Goal: Task Accomplishment & Management: Use online tool/utility

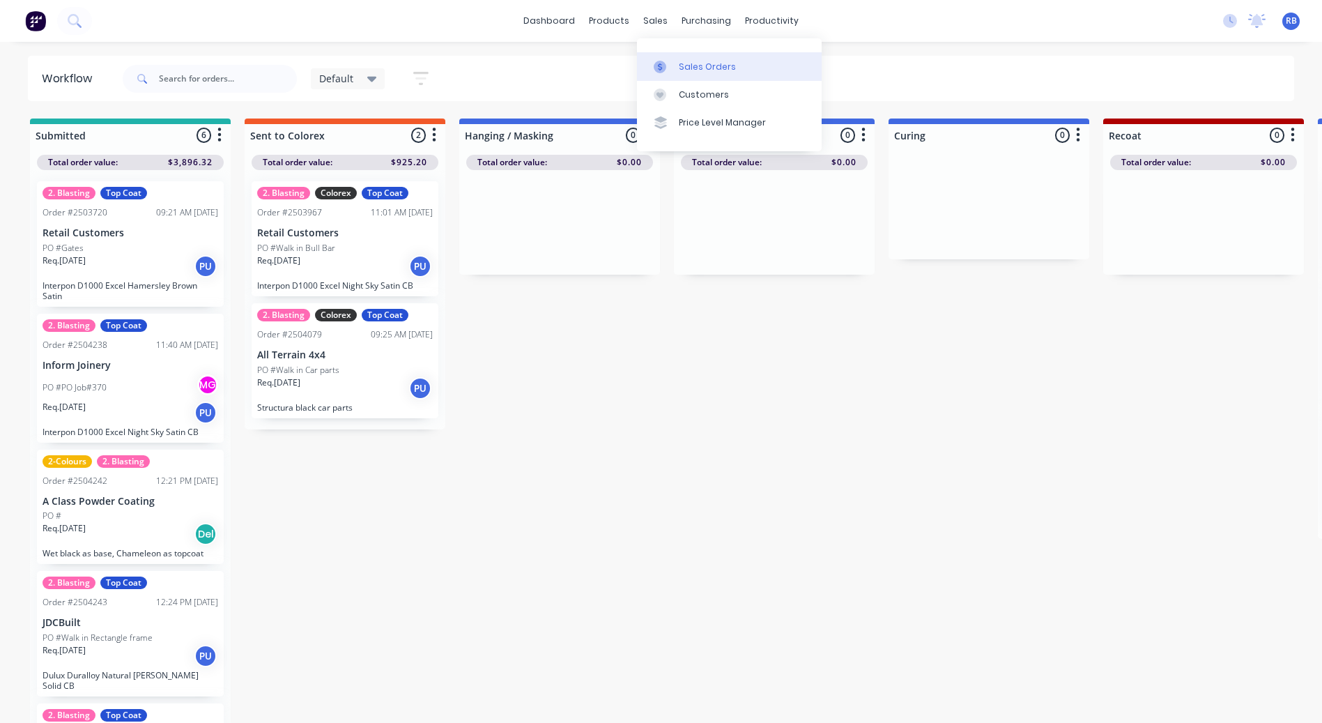
click at [700, 75] on link "Sales Orders" at bounding box center [729, 66] width 185 height 28
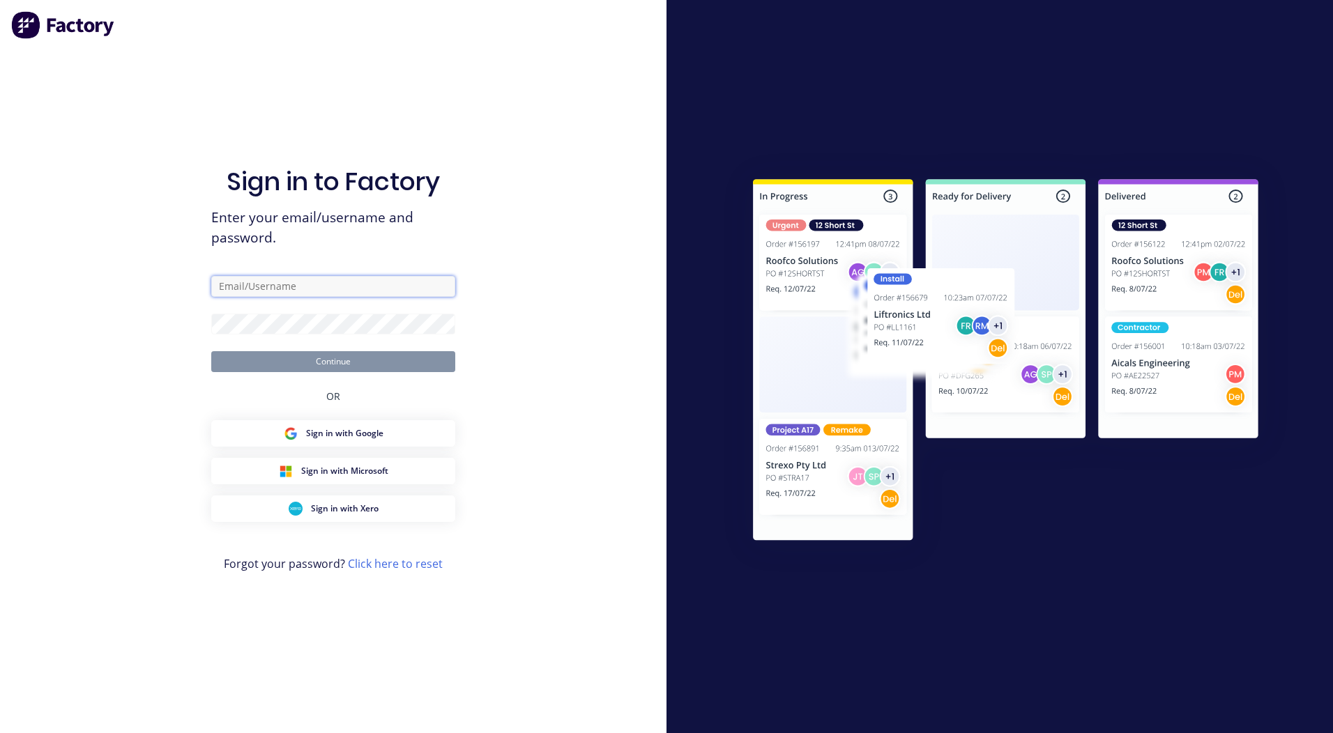
click at [243, 294] on input "text" at bounding box center [333, 286] width 244 height 21
type input "rorybjarnason@outlook.com"
click at [211, 351] on button "Continue" at bounding box center [333, 361] width 244 height 21
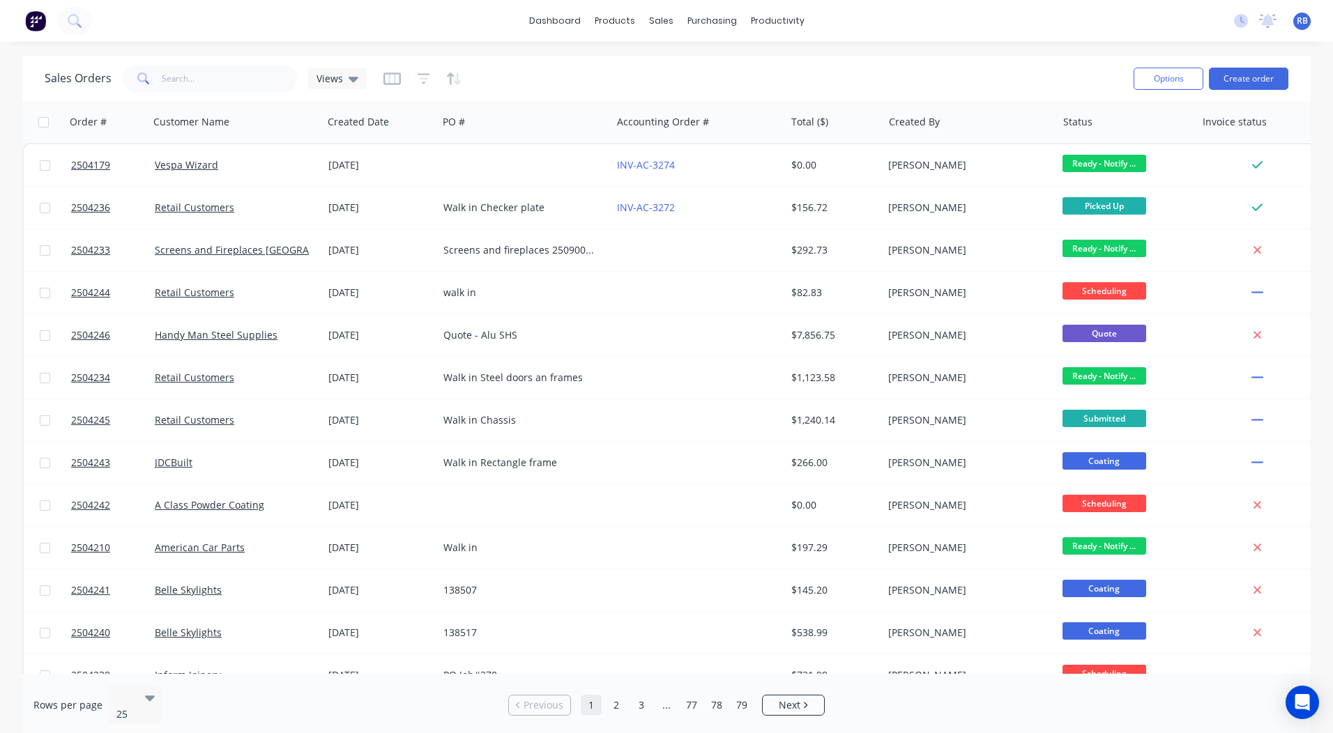
click at [254, 61] on div "Sales Orders Views Options Create order" at bounding box center [666, 78] width 1288 height 45
click at [215, 81] on input "text" at bounding box center [230, 79] width 136 height 28
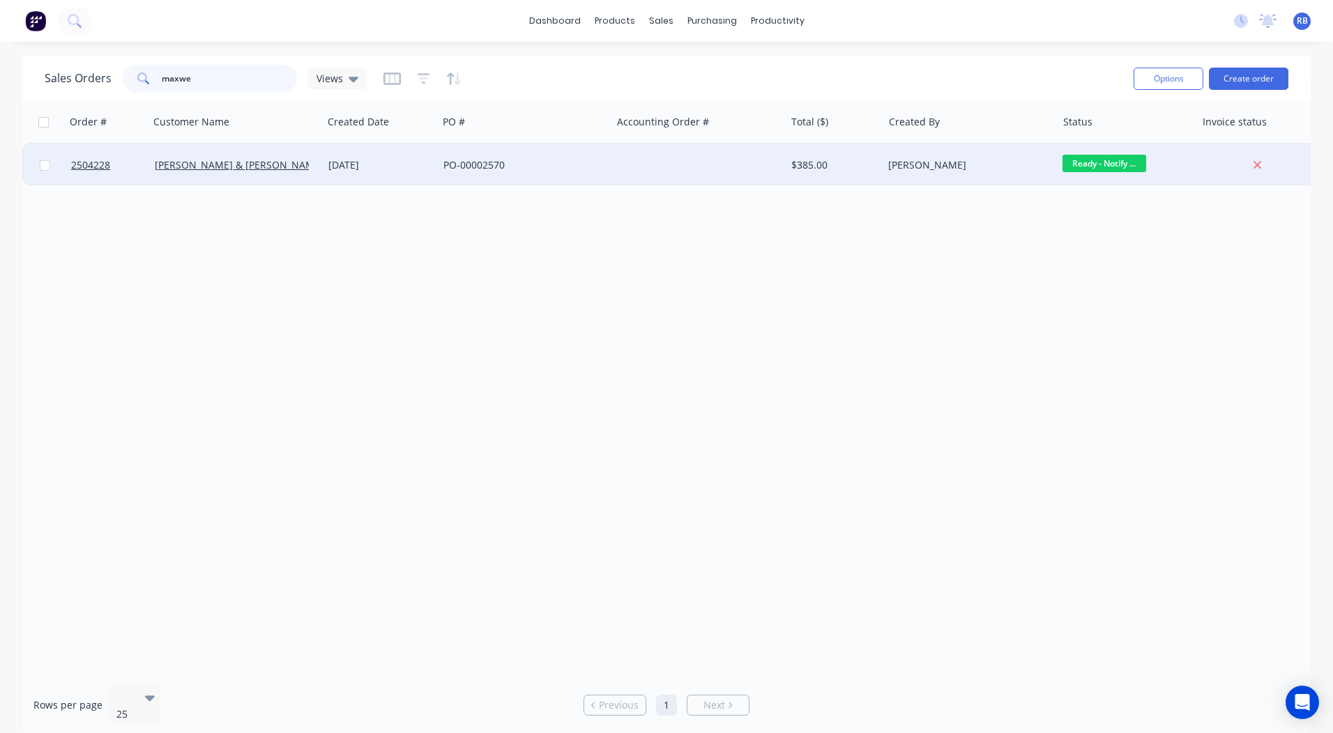
type input "maxwe"
click at [447, 167] on div "PO-00002570" at bounding box center [520, 165] width 155 height 14
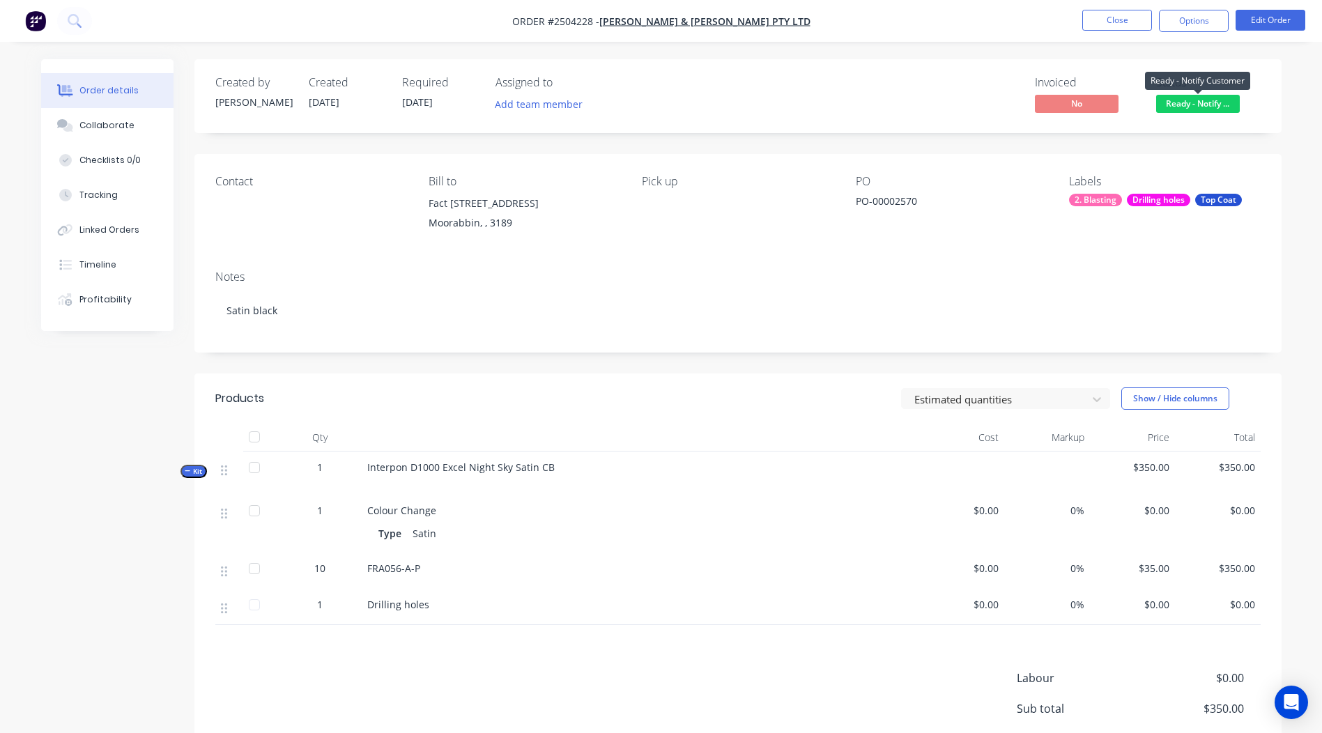
click at [1209, 105] on span "Ready - Notify ..." at bounding box center [1198, 103] width 84 height 17
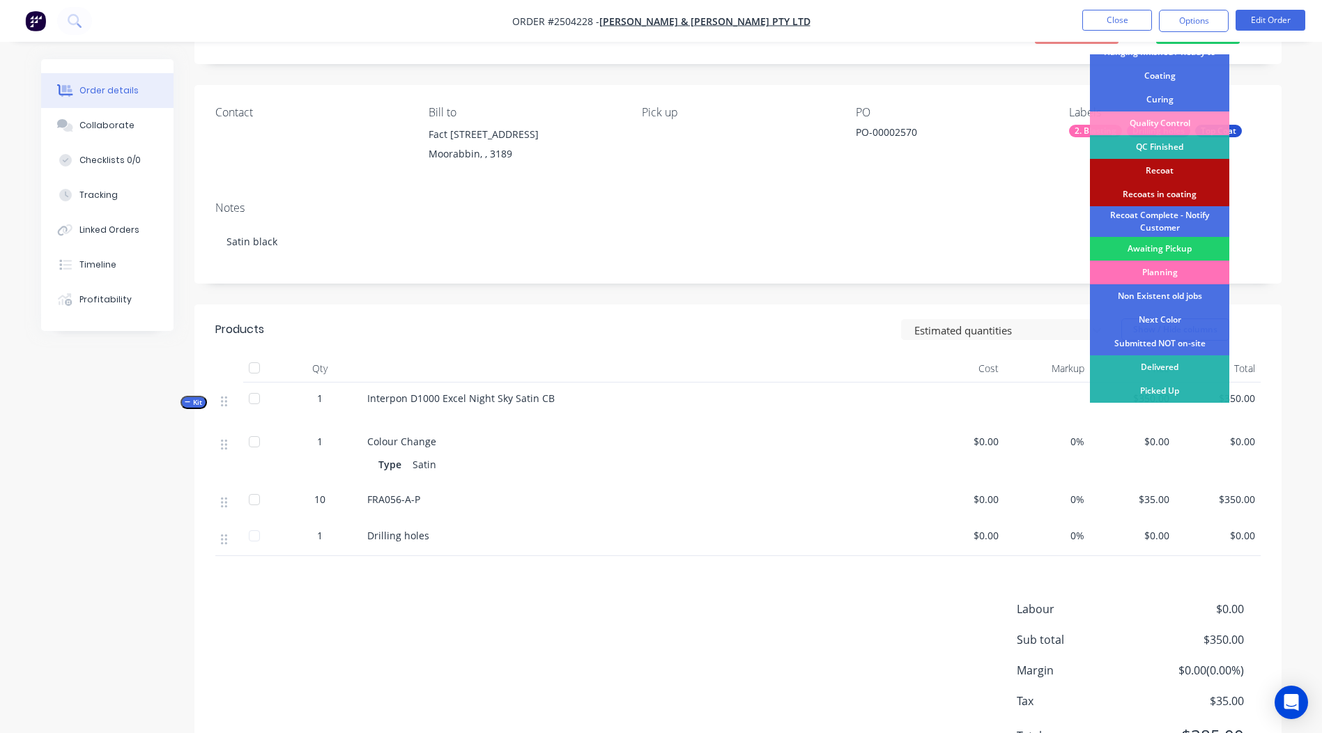
scroll to position [140, 0]
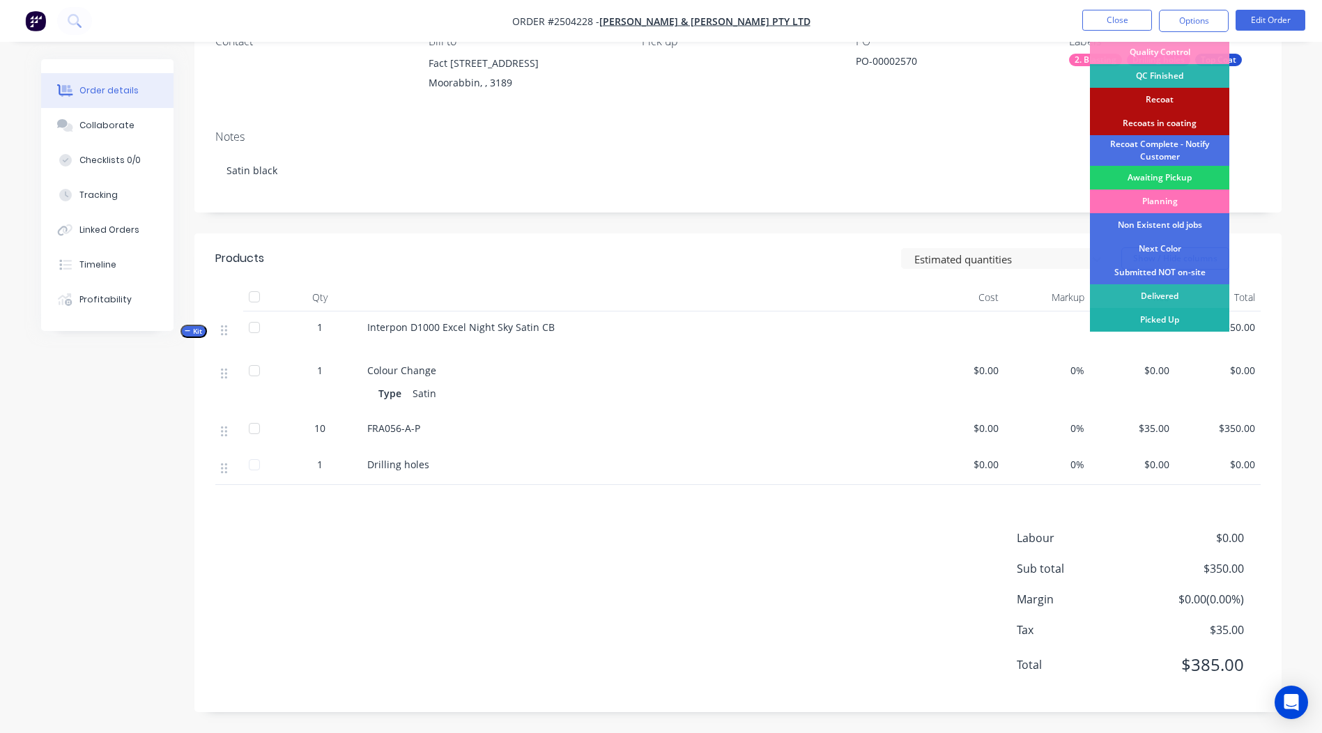
click at [1174, 323] on div "Picked Up" at bounding box center [1159, 320] width 139 height 24
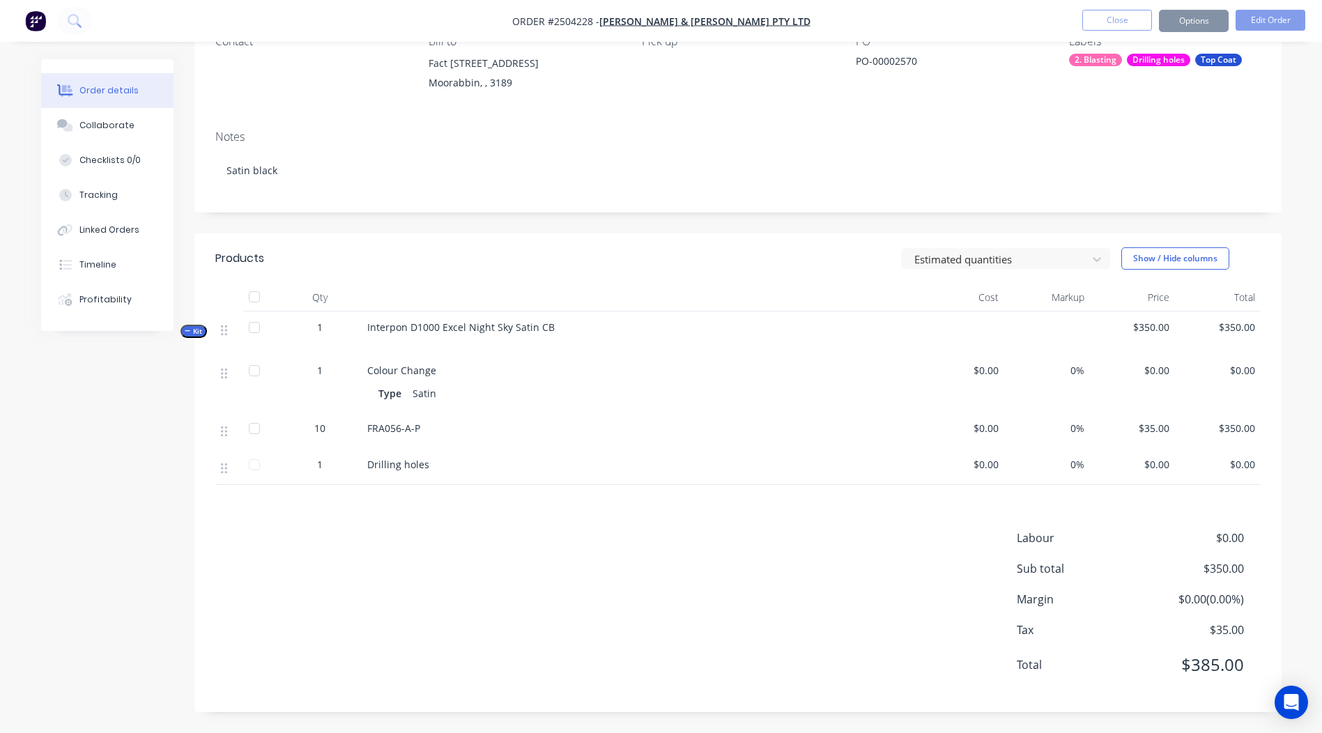
scroll to position [0, 0]
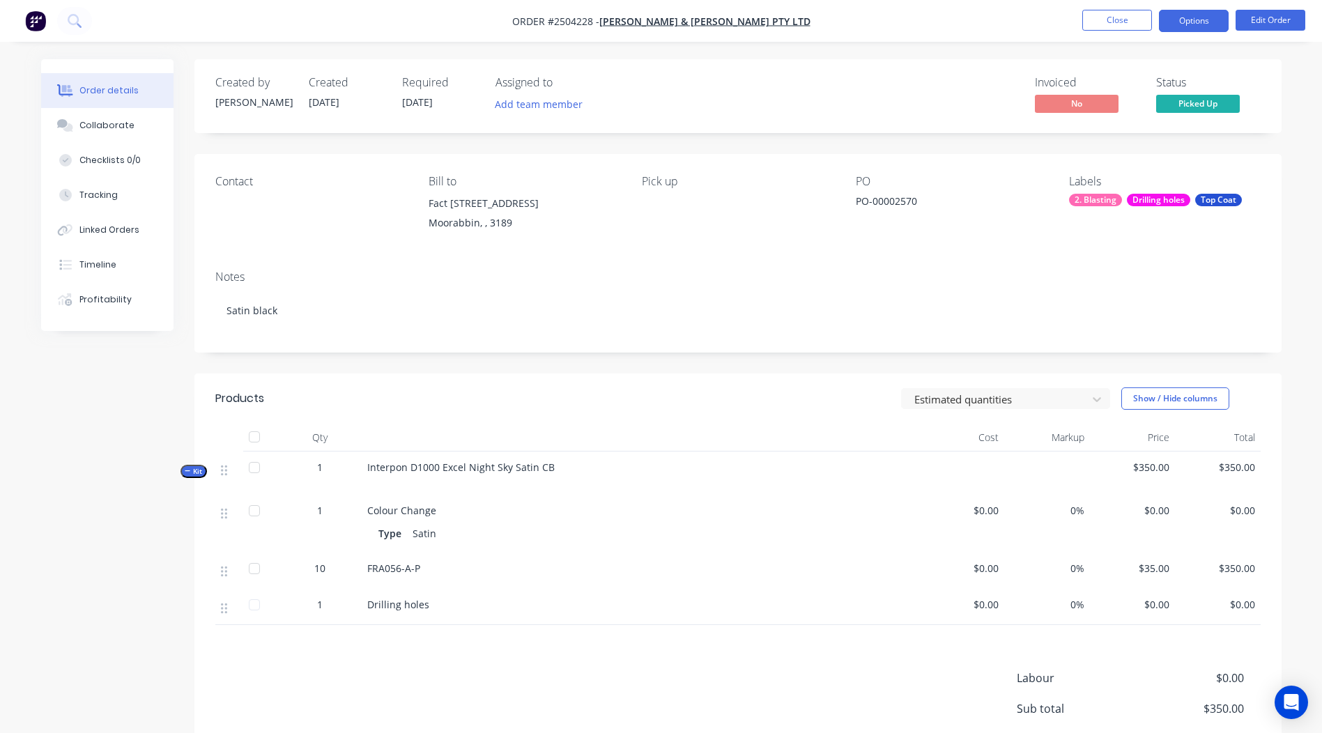
click at [1190, 29] on button "Options" at bounding box center [1194, 21] width 70 height 22
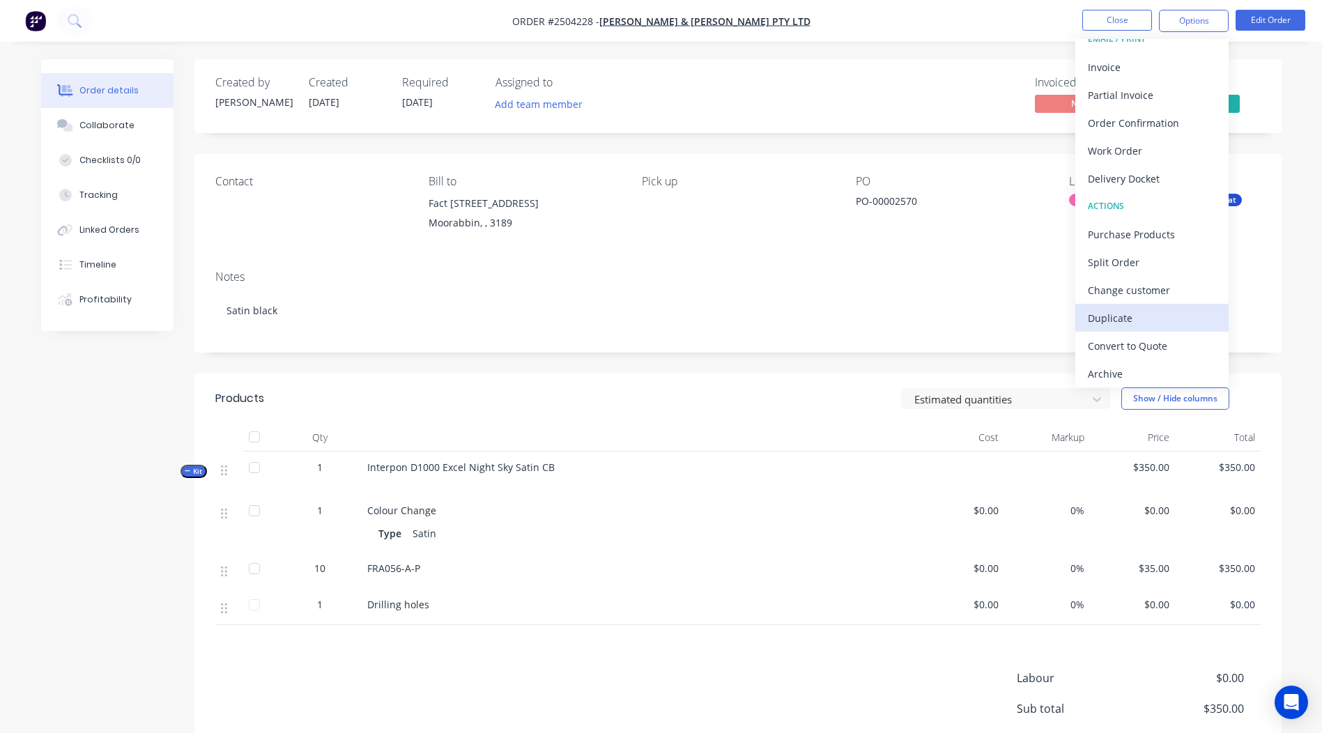
scroll to position [21, 0]
click at [1136, 309] on div "Duplicate" at bounding box center [1152, 315] width 128 height 20
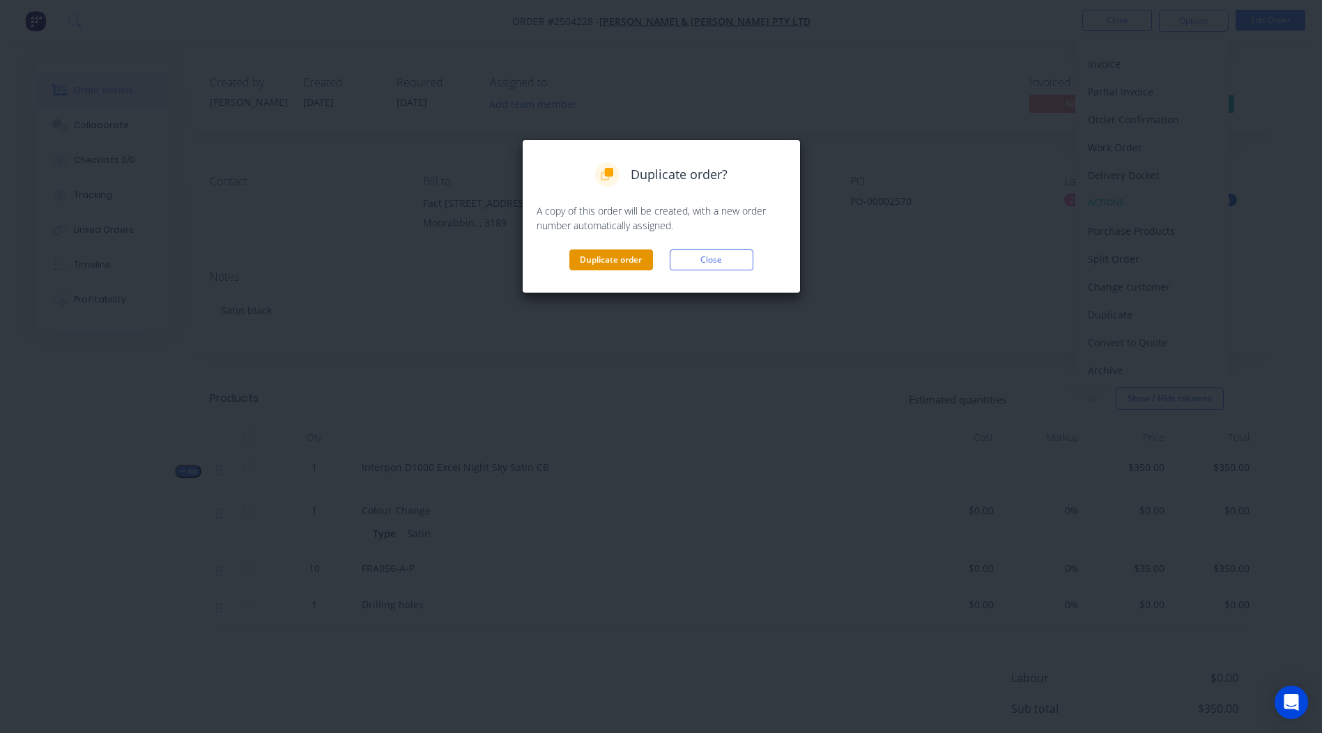
click at [633, 252] on button "Duplicate order" at bounding box center [611, 260] width 84 height 21
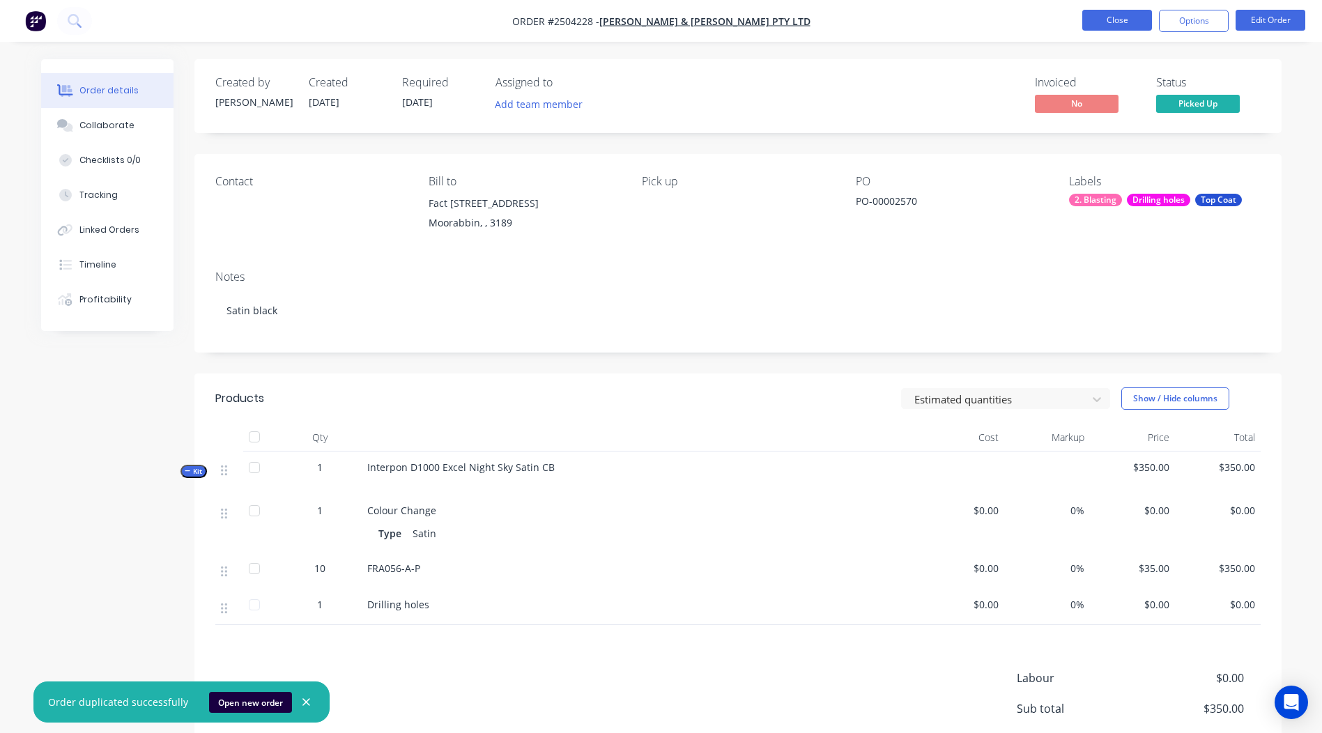
click at [1101, 23] on button "Close" at bounding box center [1117, 20] width 70 height 21
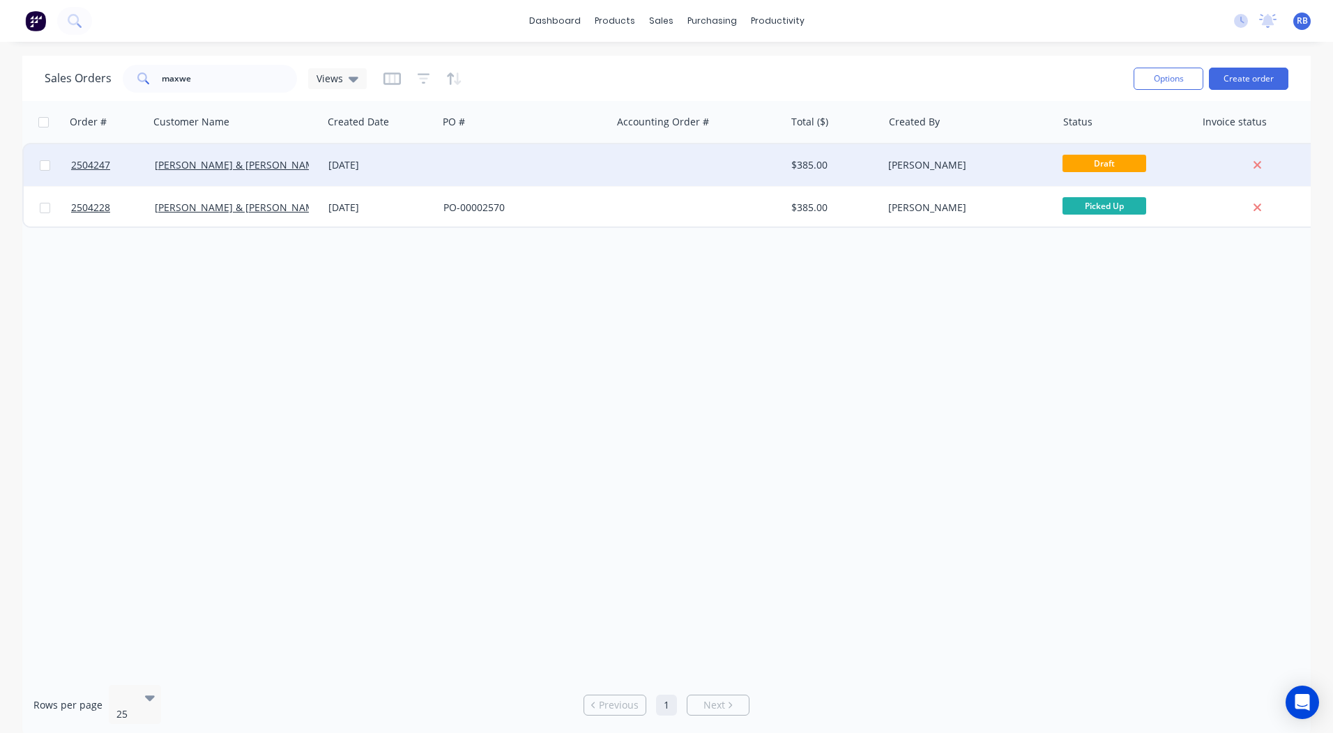
click at [463, 162] on div at bounding box center [525, 165] width 174 height 42
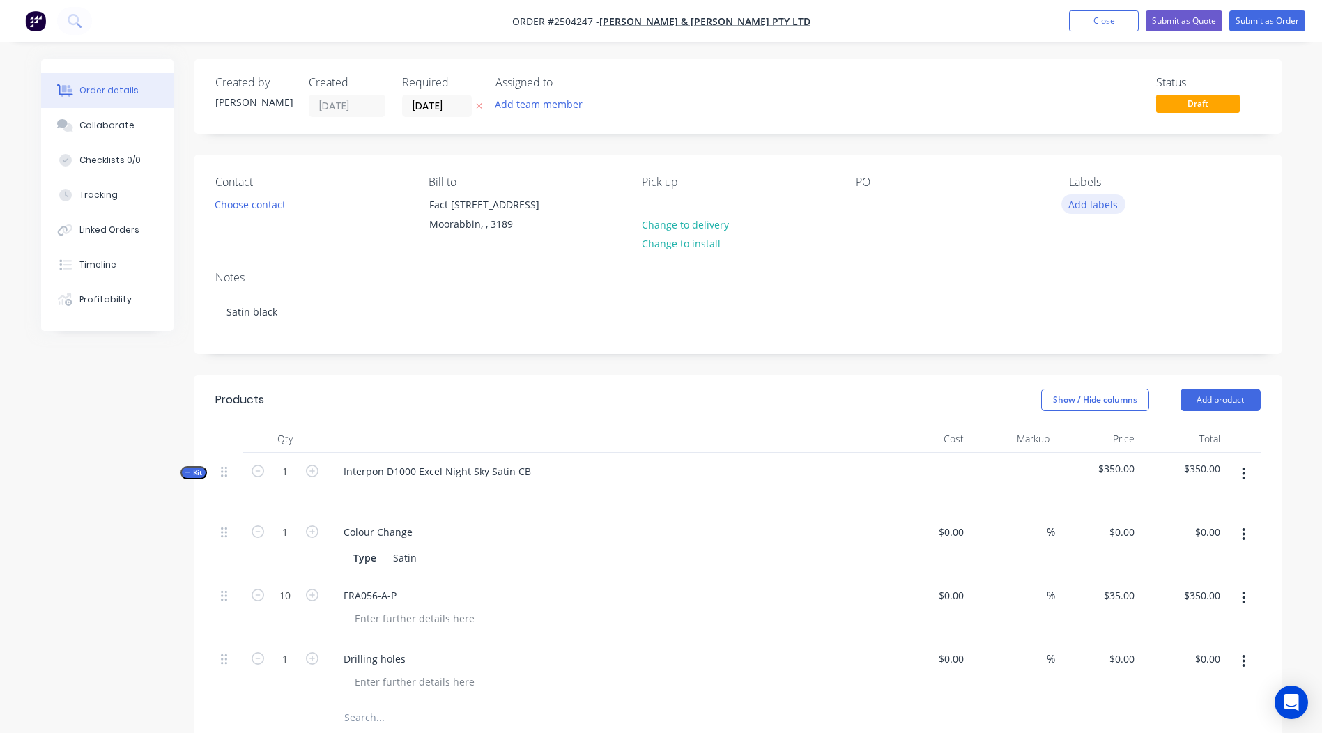
click at [1092, 206] on button "Add labels" at bounding box center [1093, 203] width 64 height 19
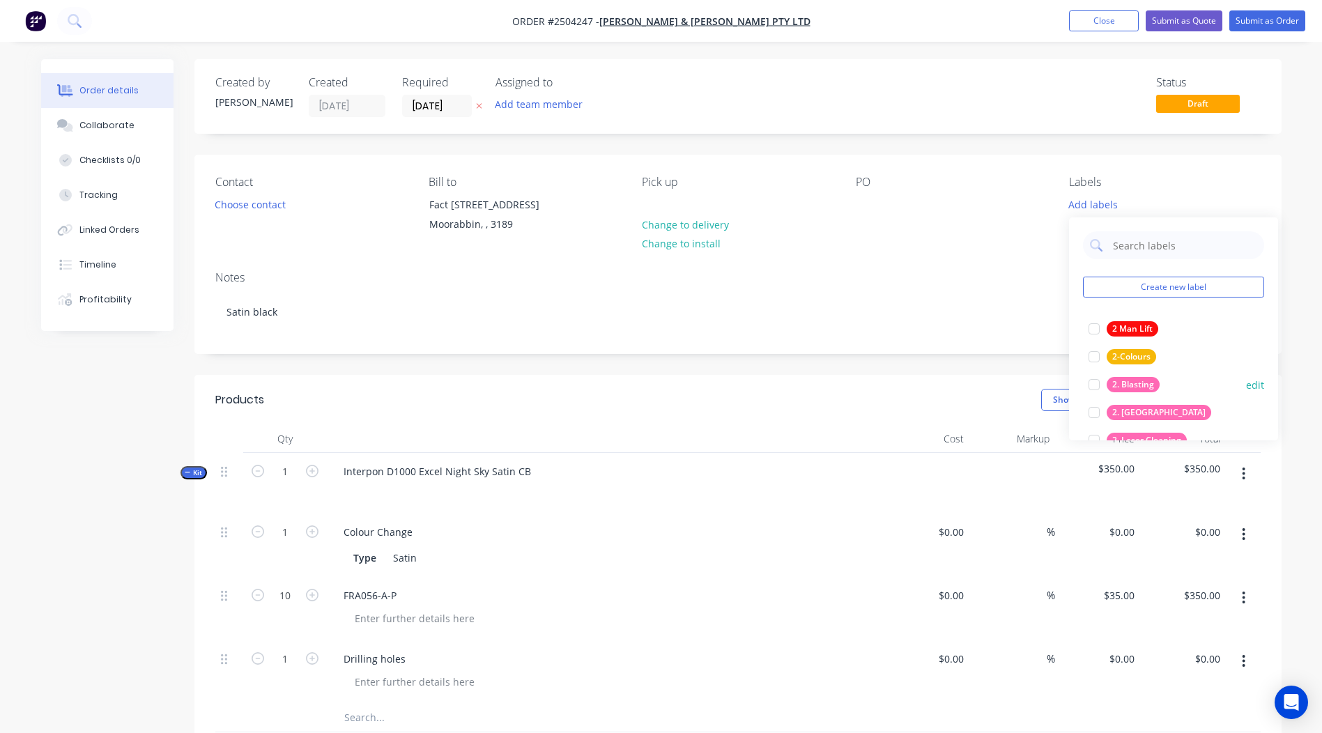
click at [1135, 378] on div "2. Blasting" at bounding box center [1133, 384] width 53 height 15
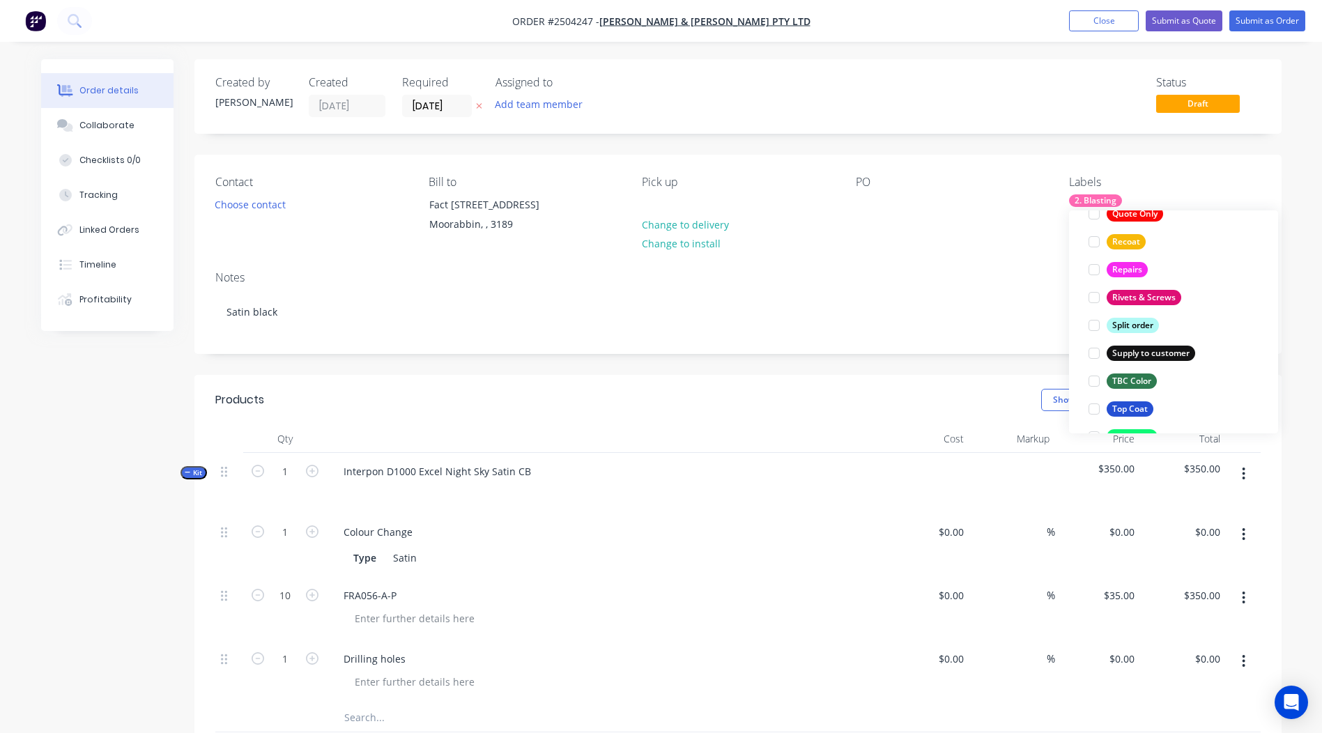
scroll to position [1087, 0]
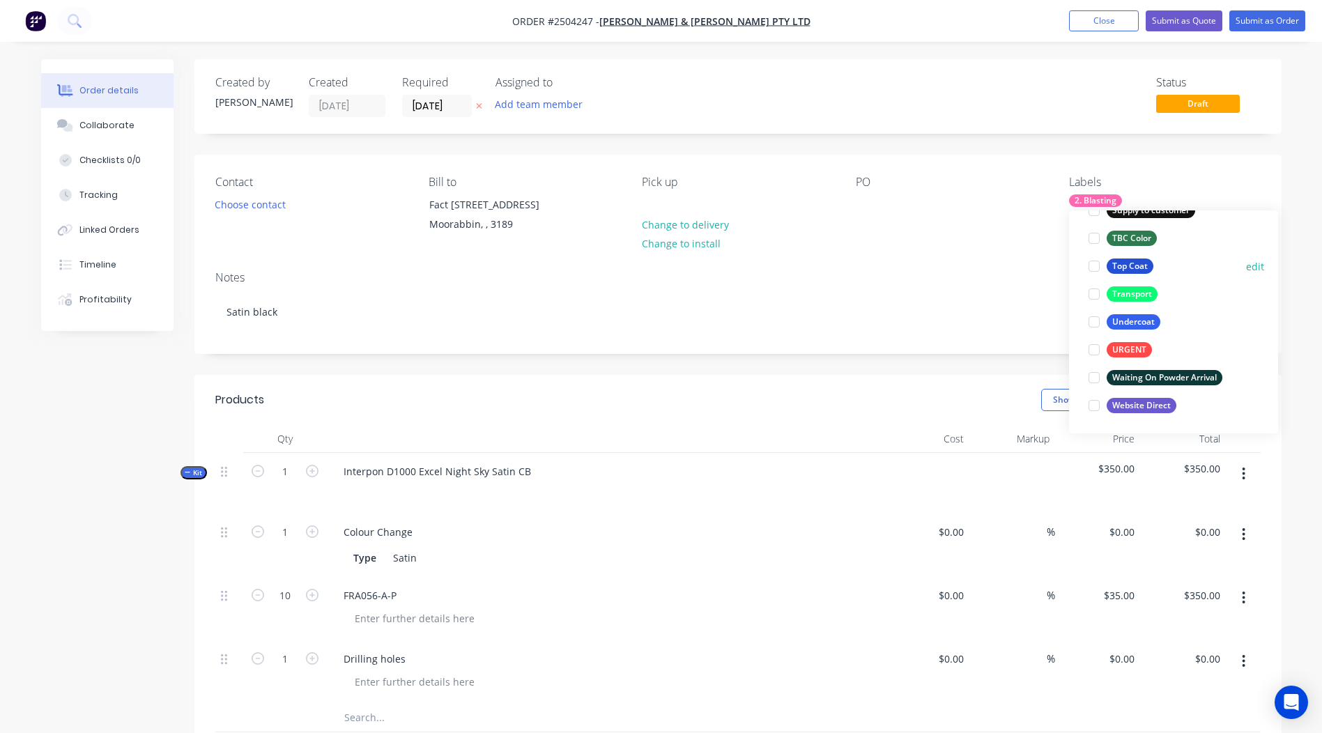
click at [1129, 266] on div "Top Coat" at bounding box center [1130, 266] width 47 height 15
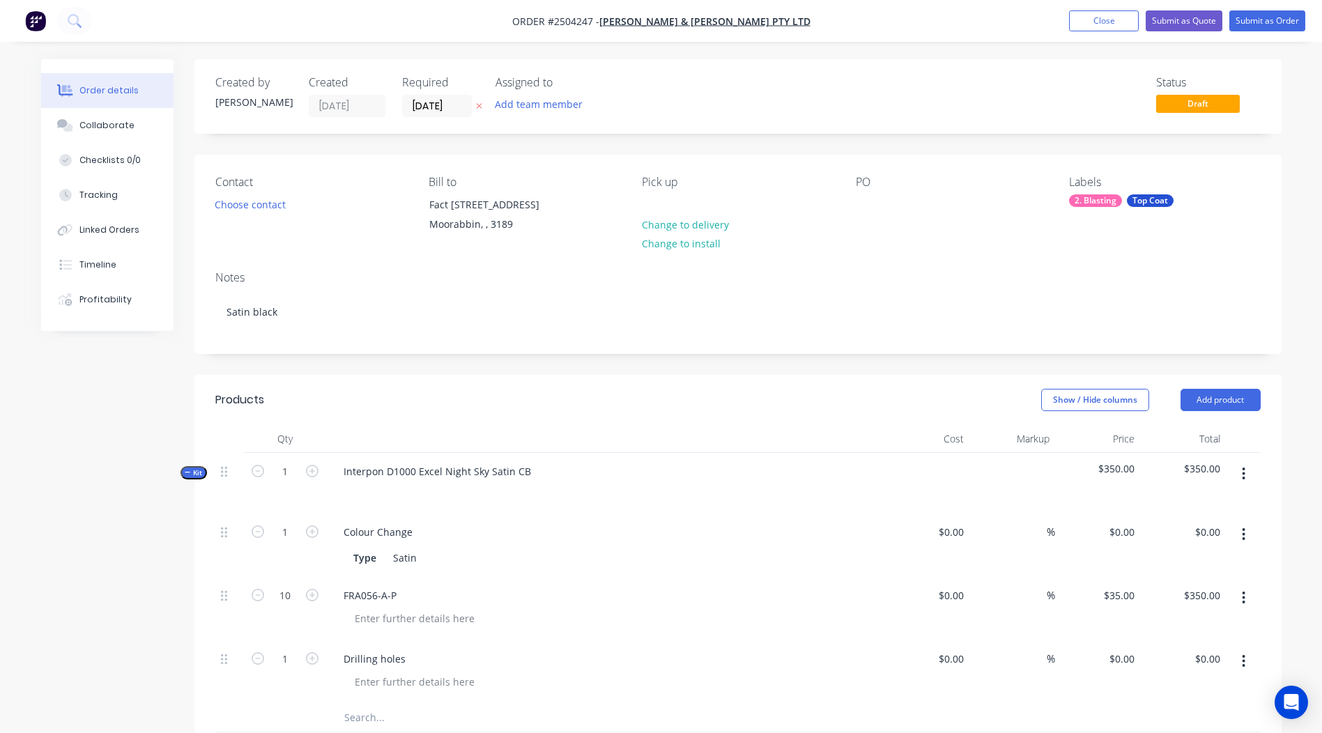
click at [1256, 166] on div "Contact Choose contact Bill to Fact 6, 94 -102 Keys Rd Moorabbin, , 3189 Pick u…" at bounding box center [737, 207] width 1087 height 105
click at [1255, 18] on button "Submit as Order" at bounding box center [1267, 20] width 76 height 21
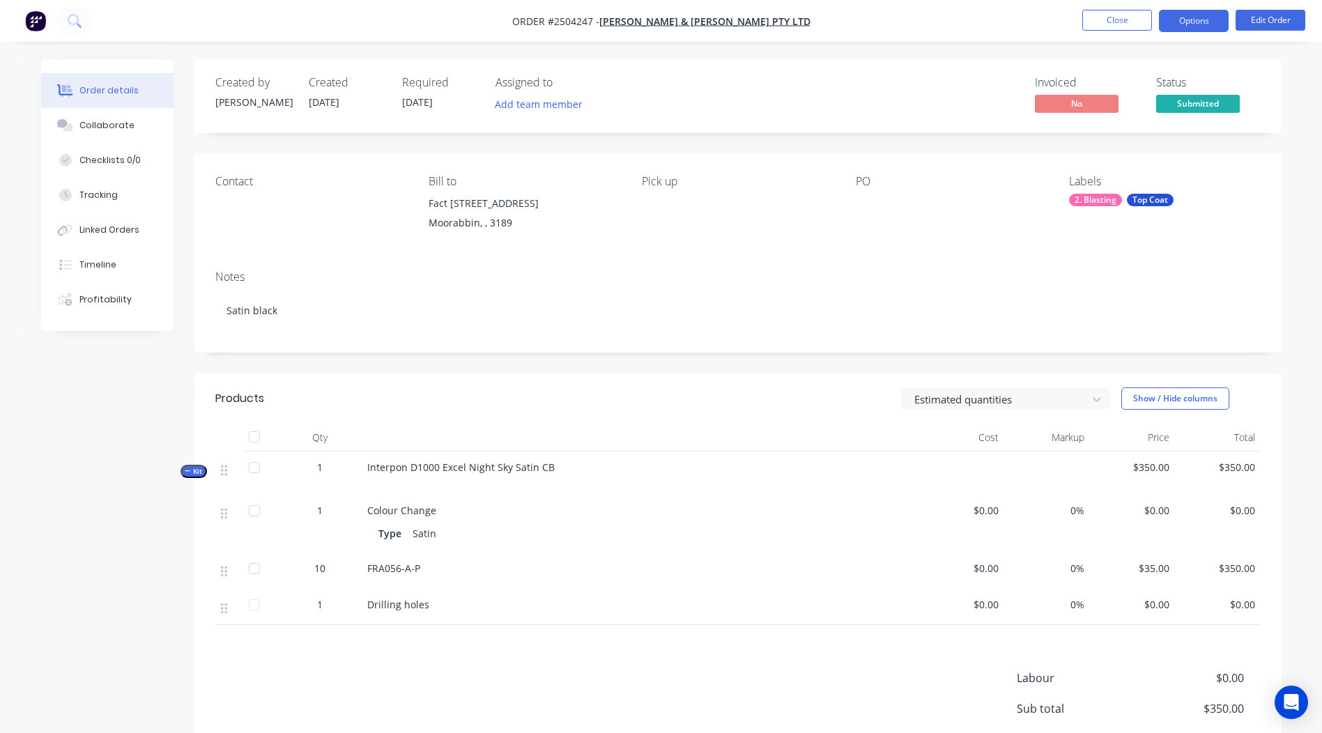
click at [1208, 17] on button "Options" at bounding box center [1194, 21] width 70 height 22
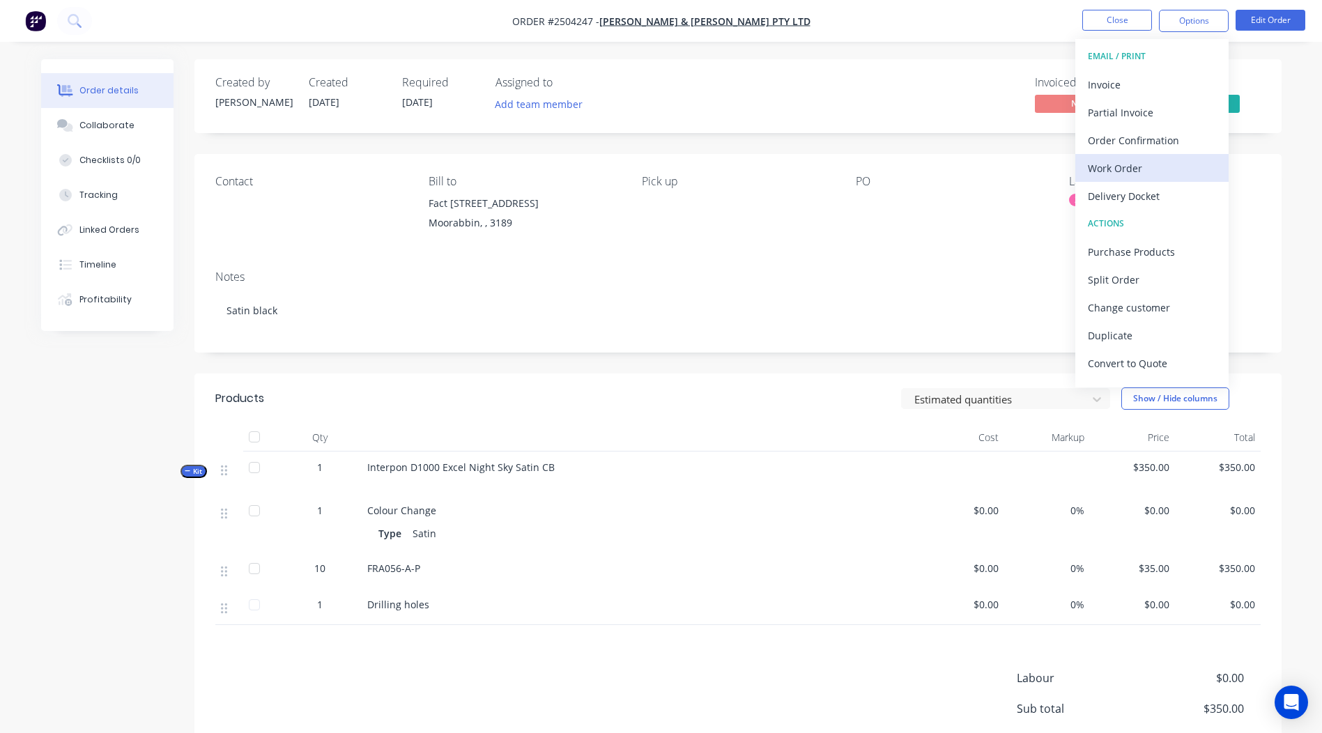
click at [1128, 160] on div "Work Order" at bounding box center [1152, 168] width 128 height 20
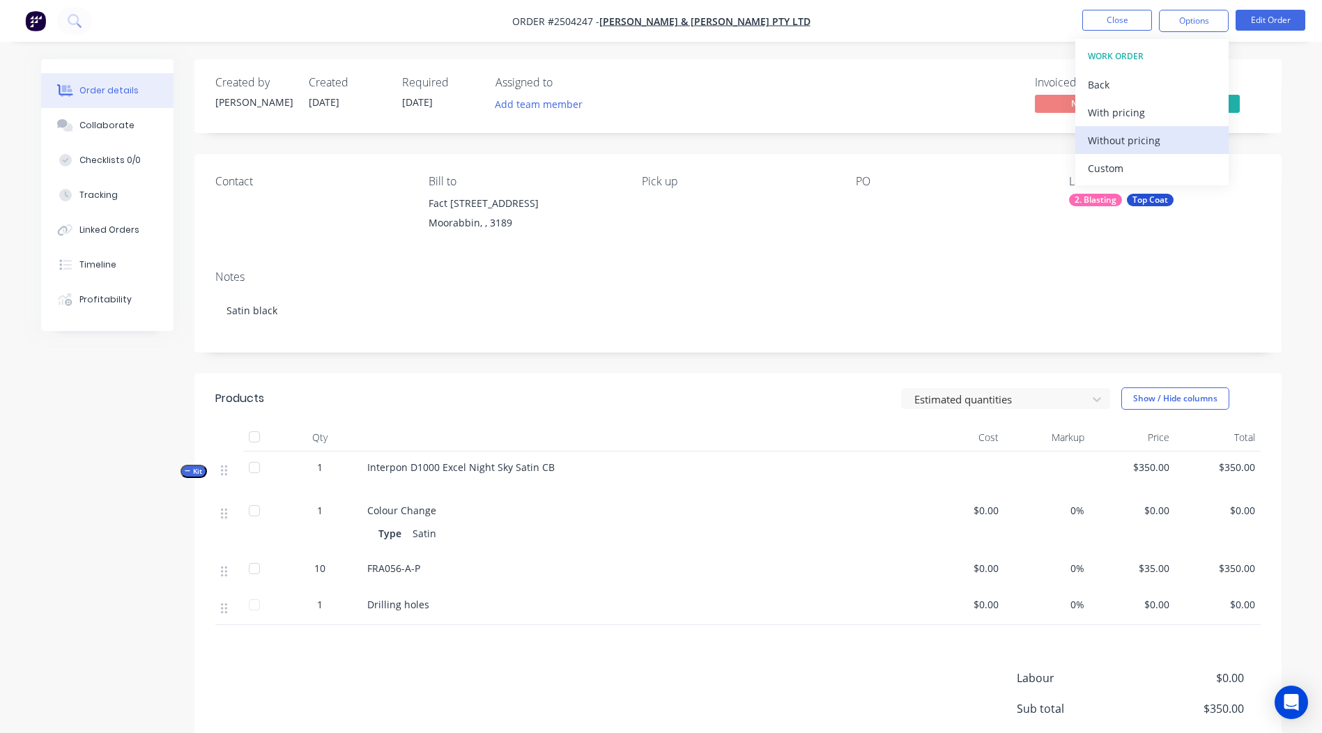
click at [1144, 142] on div "Without pricing" at bounding box center [1152, 140] width 128 height 20
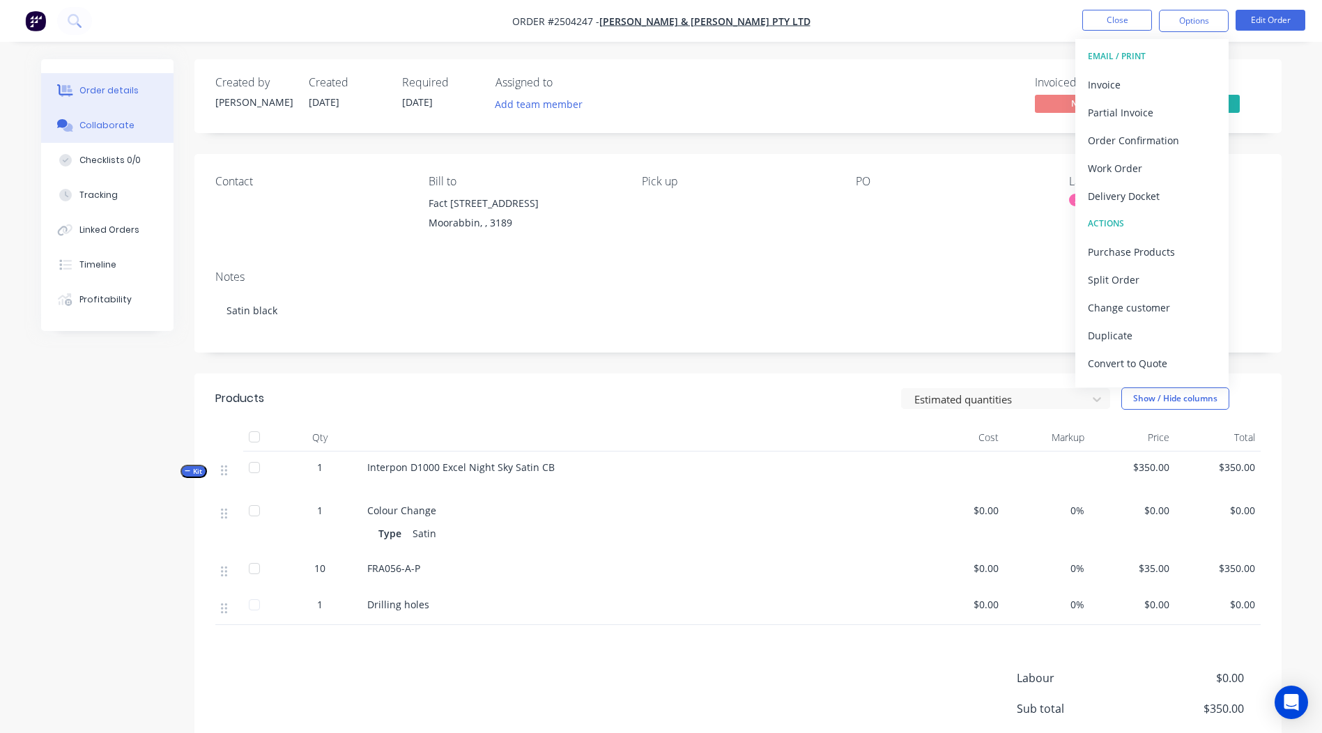
click at [135, 132] on button "Collaborate" at bounding box center [107, 125] width 132 height 35
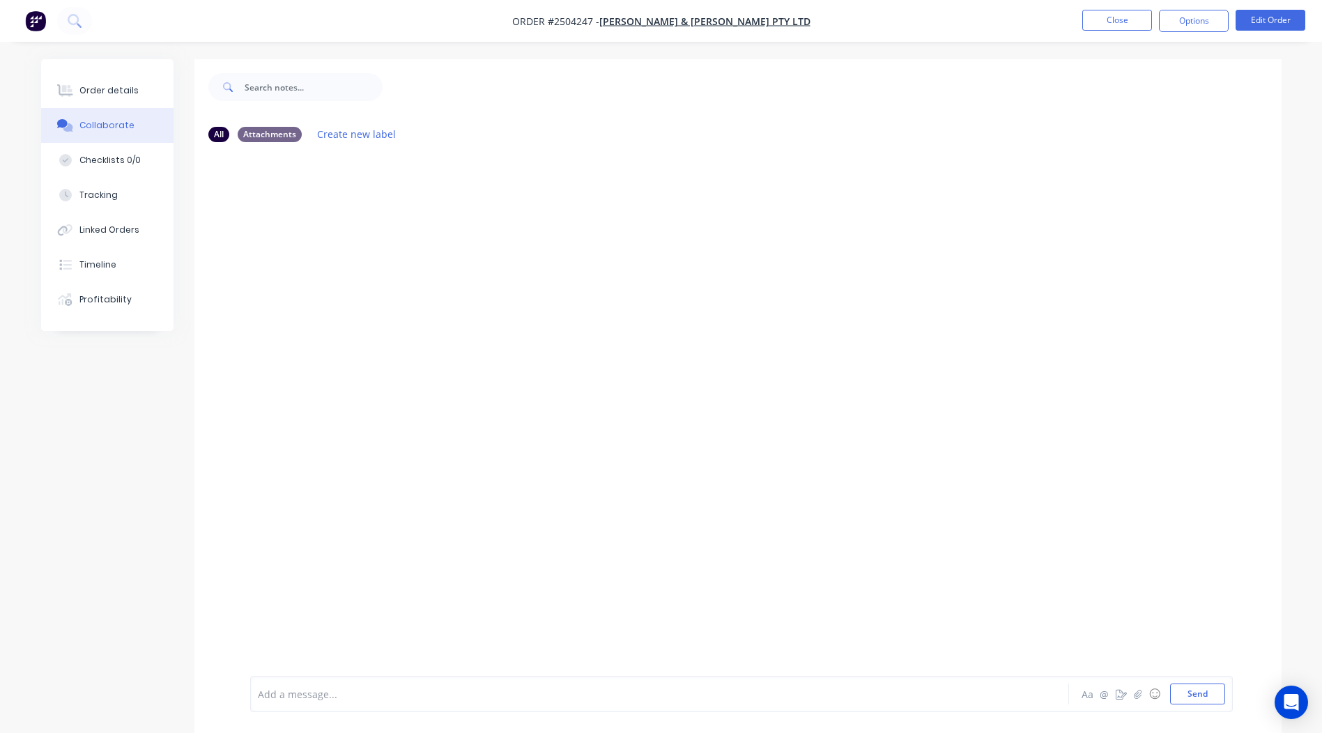
click at [348, 677] on div "Add a message... Aa @ ☺ Send" at bounding box center [741, 694] width 983 height 36
click at [310, 684] on div "Add a message..." at bounding box center [621, 694] width 726 height 21
click at [1104, 28] on button "Close" at bounding box center [1117, 20] width 70 height 21
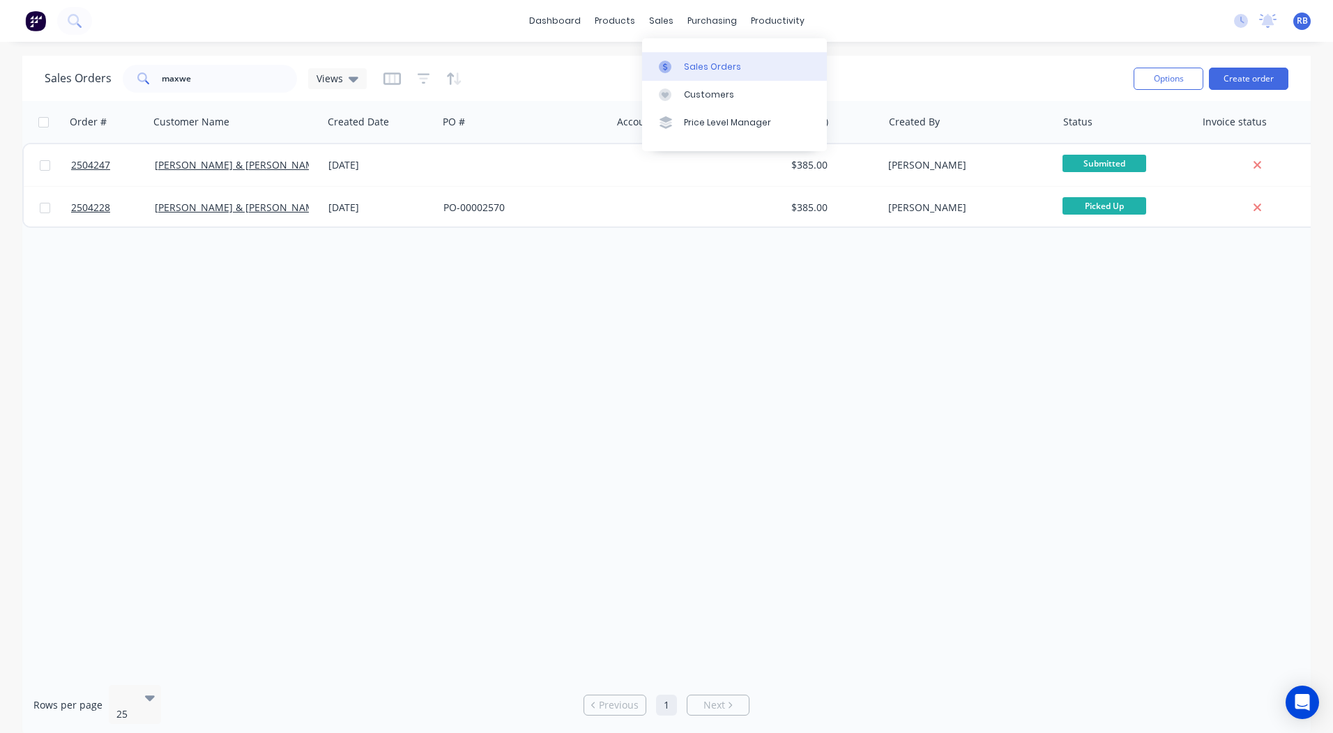
click at [685, 62] on div "Sales Orders" at bounding box center [712, 67] width 57 height 13
click at [926, 61] on div "Sales Orders maxwe Views Options Create order" at bounding box center [666, 78] width 1288 height 45
